Goal: Task Accomplishment & Management: Manage account settings

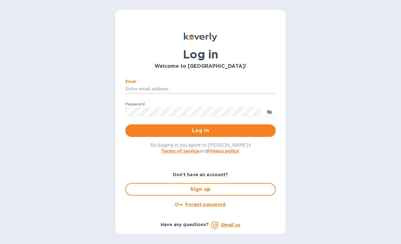
click at [162, 87] on input "Email" at bounding box center [200, 88] width 150 height 9
type input "contactnorthstarllc@gmail.com"
click at [125, 124] on button "Log in" at bounding box center [200, 130] width 150 height 13
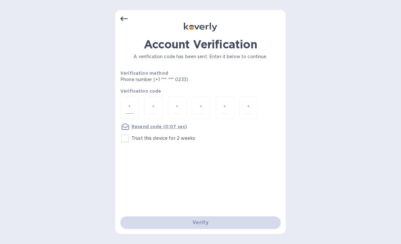
click at [130, 107] on input "number" at bounding box center [130, 108] width 8 height 12
type input "2"
type input "1"
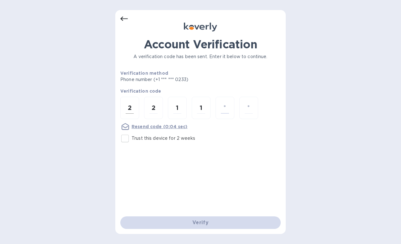
type input "7"
type input "0"
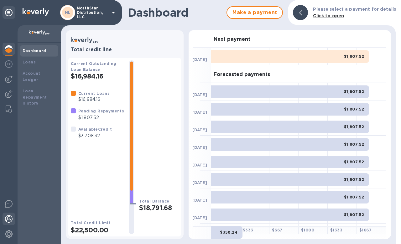
click at [12, 222] on img at bounding box center [9, 219] width 8 height 8
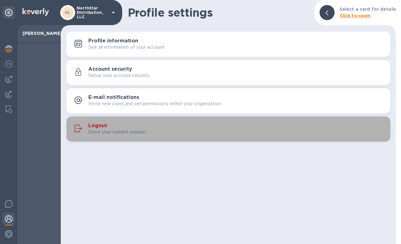
click at [107, 125] on div "Logout Close your current session." at bounding box center [236, 129] width 297 height 13
